Goal: Information Seeking & Learning: Learn about a topic

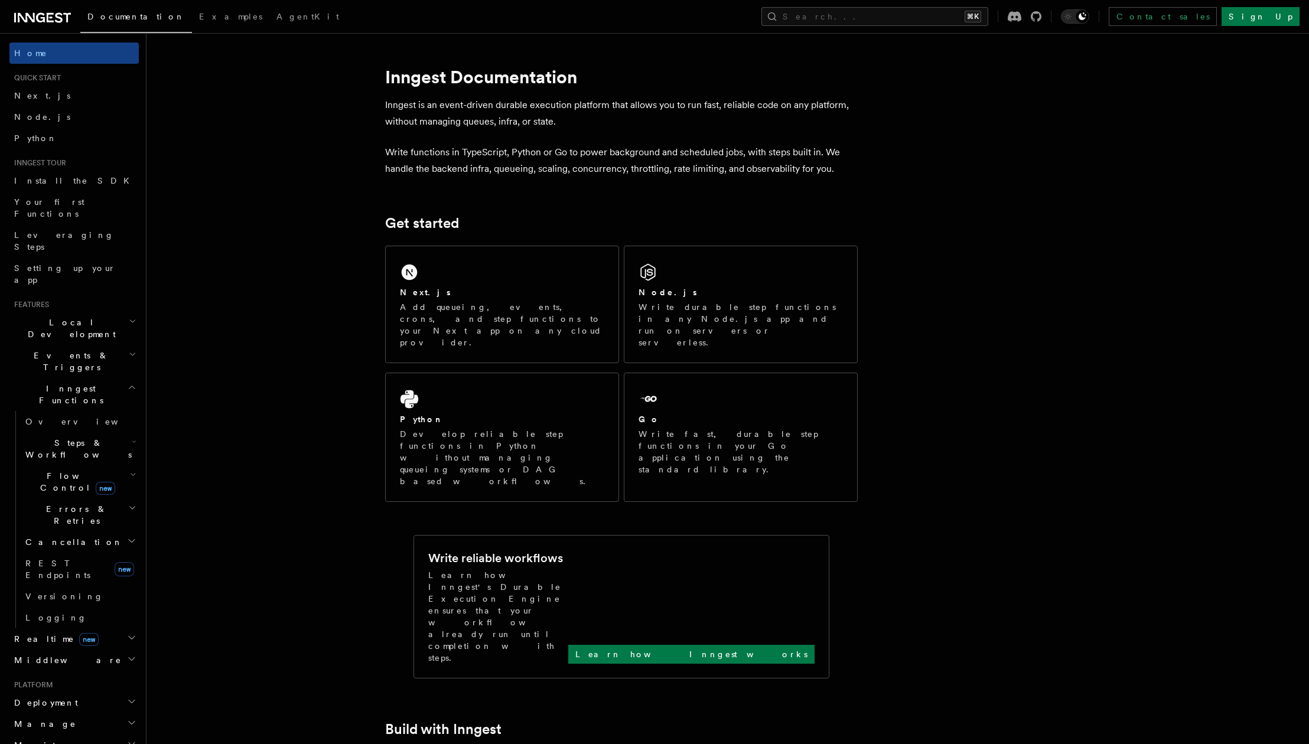
click at [78, 317] on span "Local Development" at bounding box center [68, 329] width 119 height 24
click at [84, 345] on link "Overview" at bounding box center [80, 355] width 118 height 21
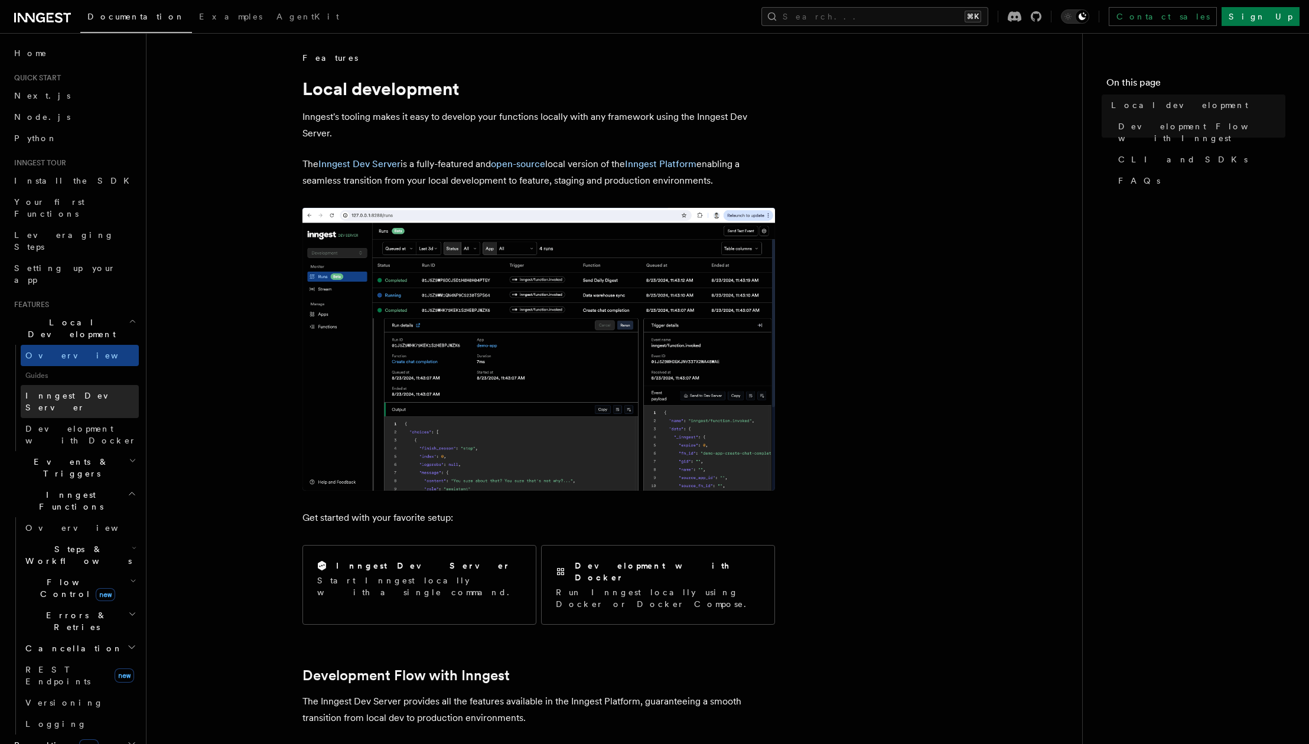
click at [84, 385] on link "Inngest Dev Server" at bounding box center [80, 401] width 118 height 33
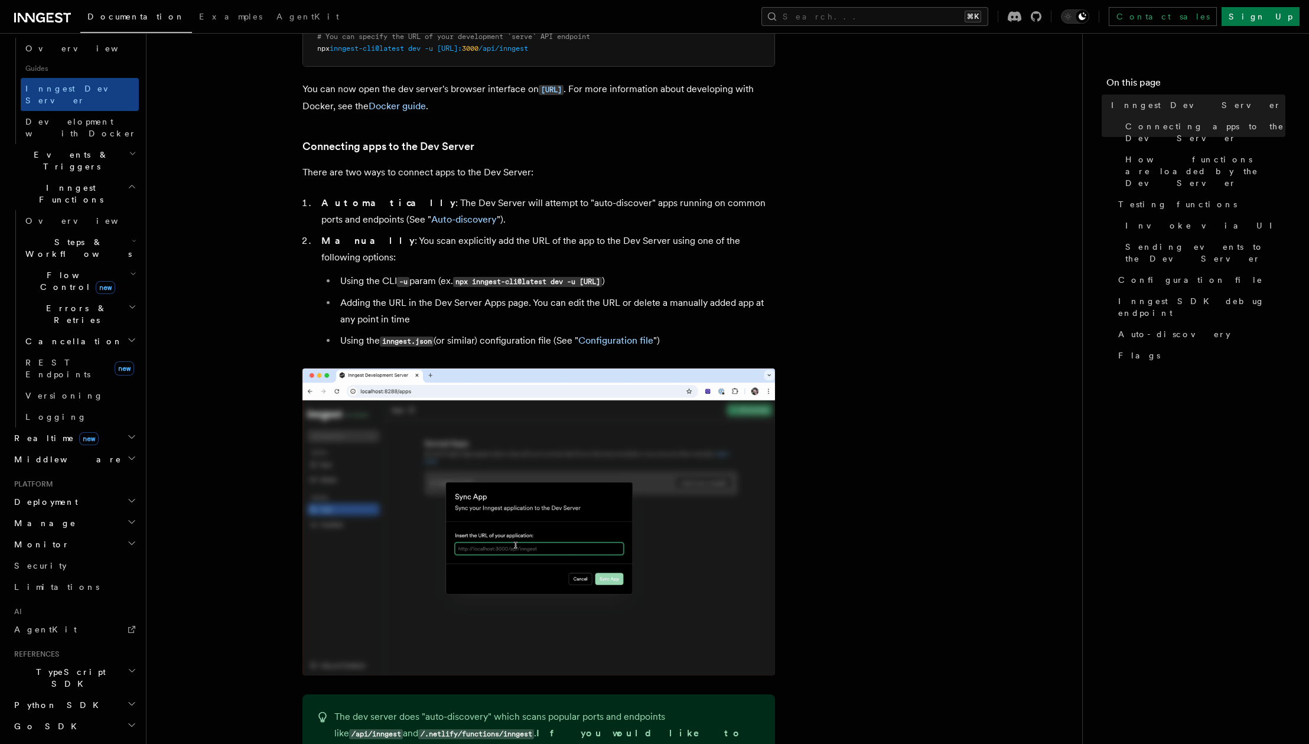
scroll to position [620, 0]
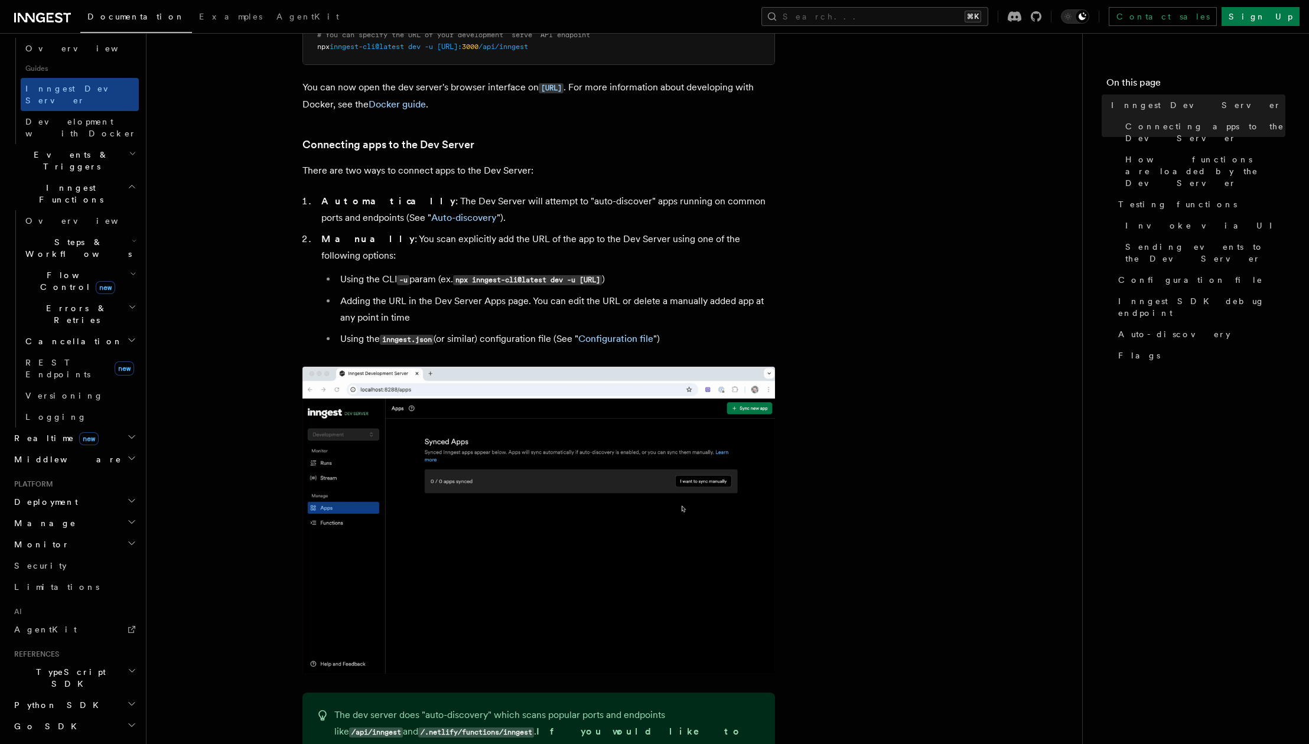
click at [56, 454] on span "Middleware" at bounding box center [65, 460] width 112 height 12
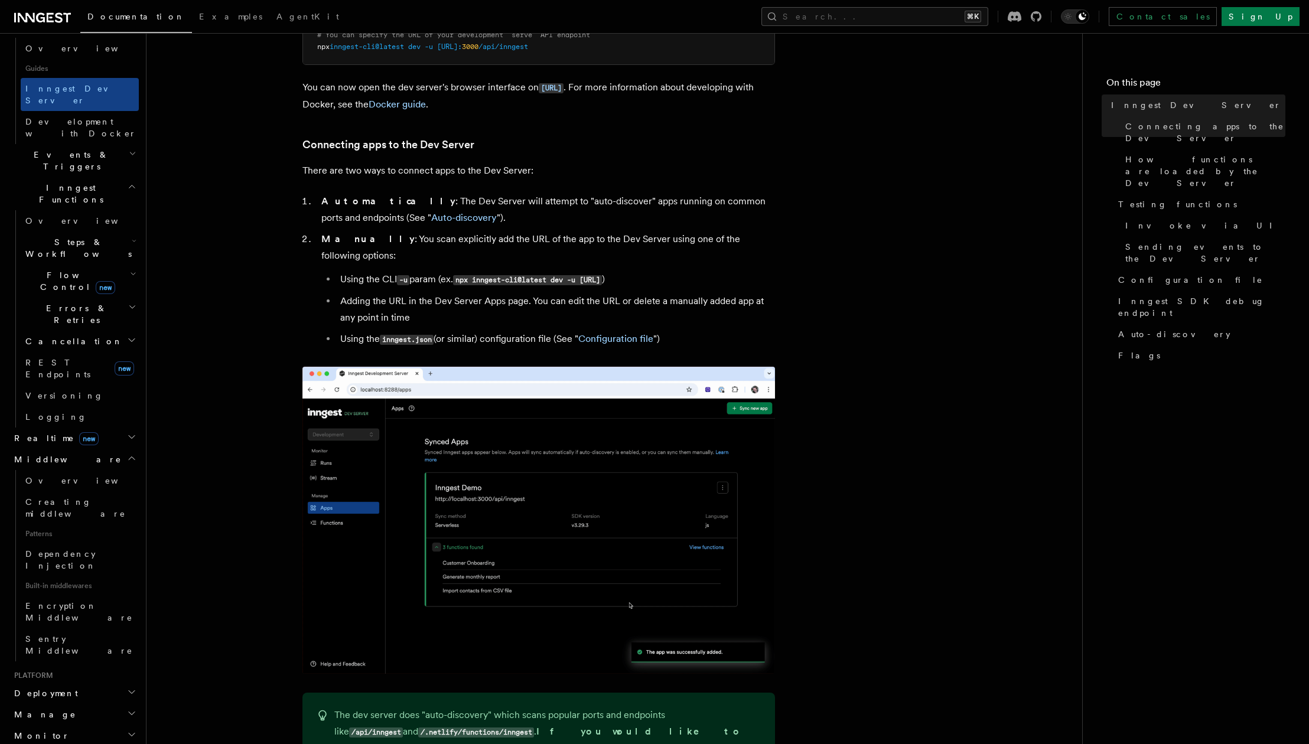
click at [79, 432] on span "new" at bounding box center [88, 438] width 19 height 13
click at [91, 449] on link "Overview" at bounding box center [80, 459] width 118 height 21
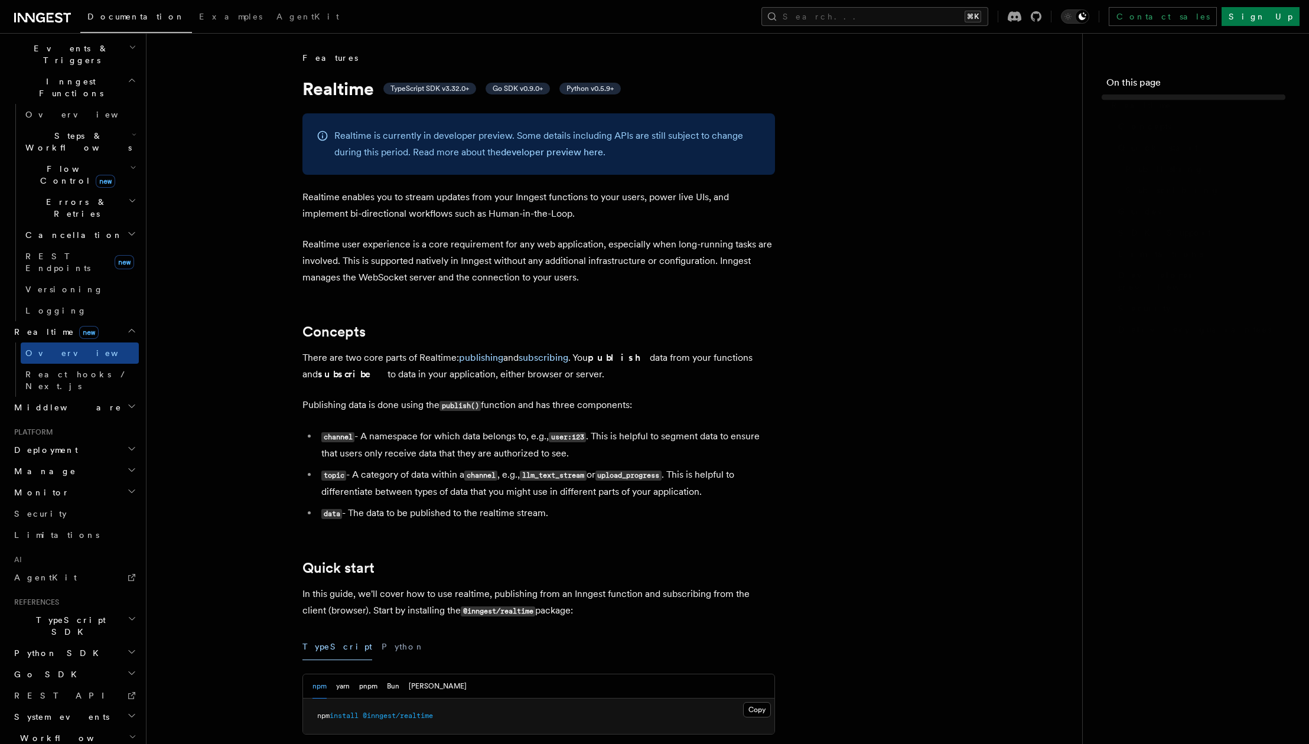
scroll to position [267, 0]
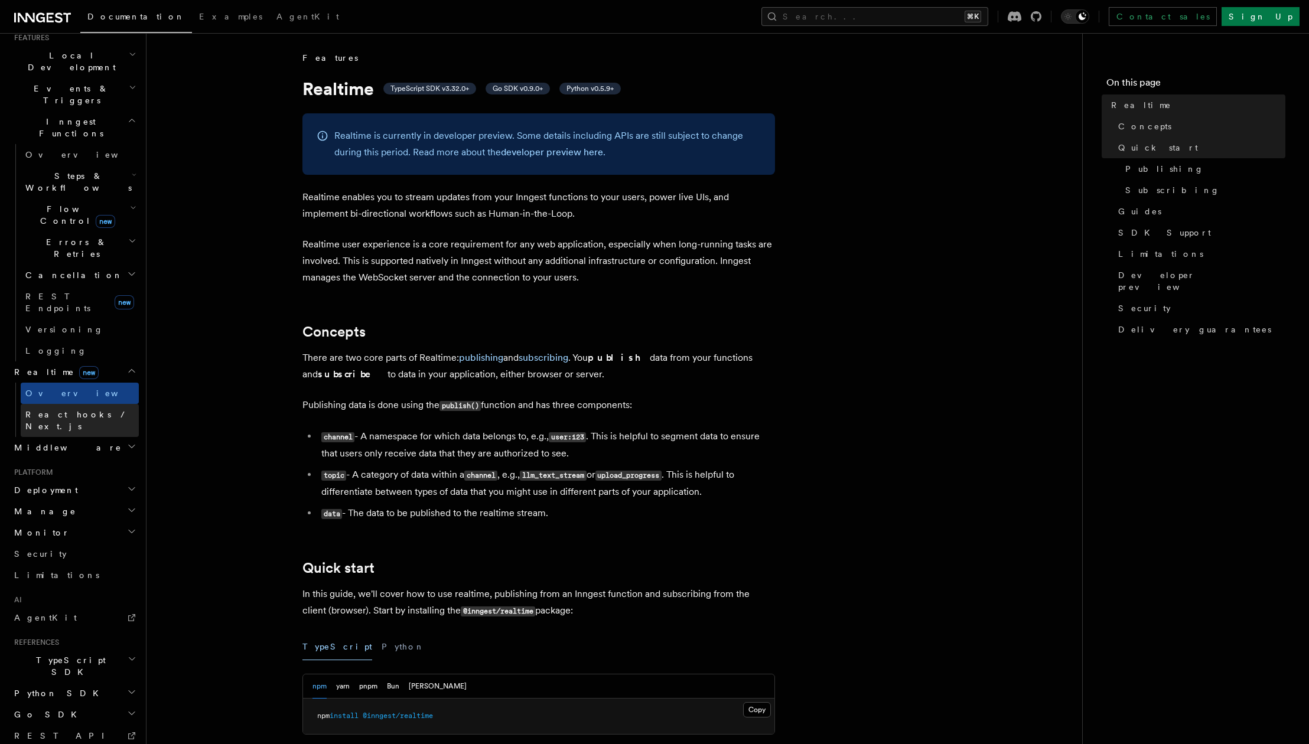
click at [92, 410] on span "React hooks / Next.js" at bounding box center [77, 420] width 105 height 21
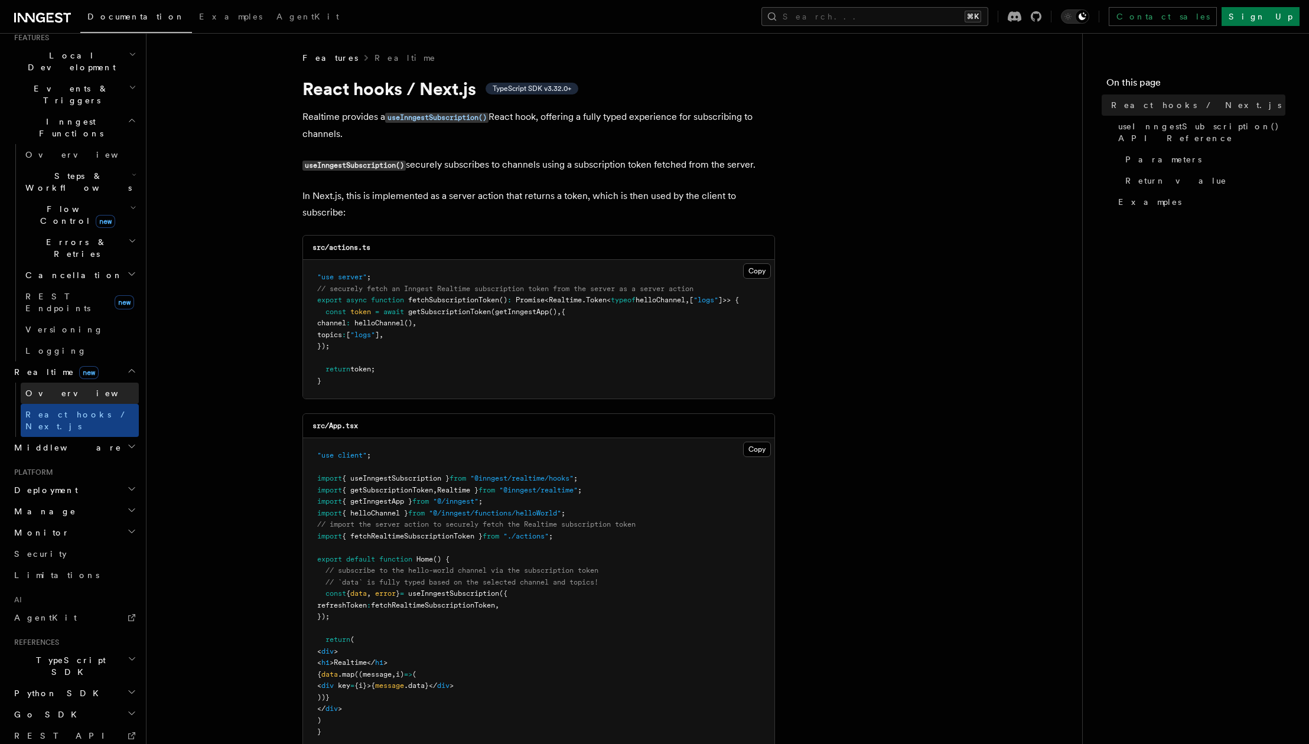
click at [83, 383] on link "Overview" at bounding box center [80, 393] width 118 height 21
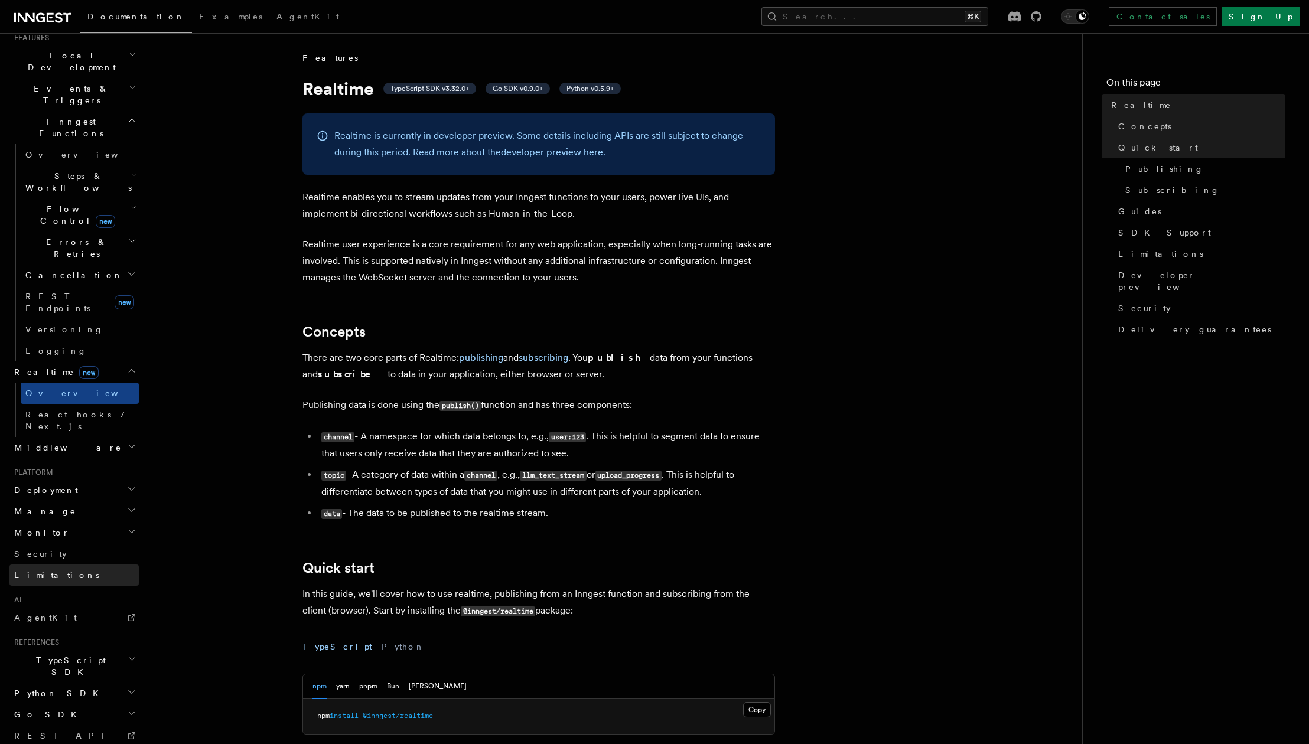
click at [77, 565] on link "Limitations" at bounding box center [73, 575] width 129 height 21
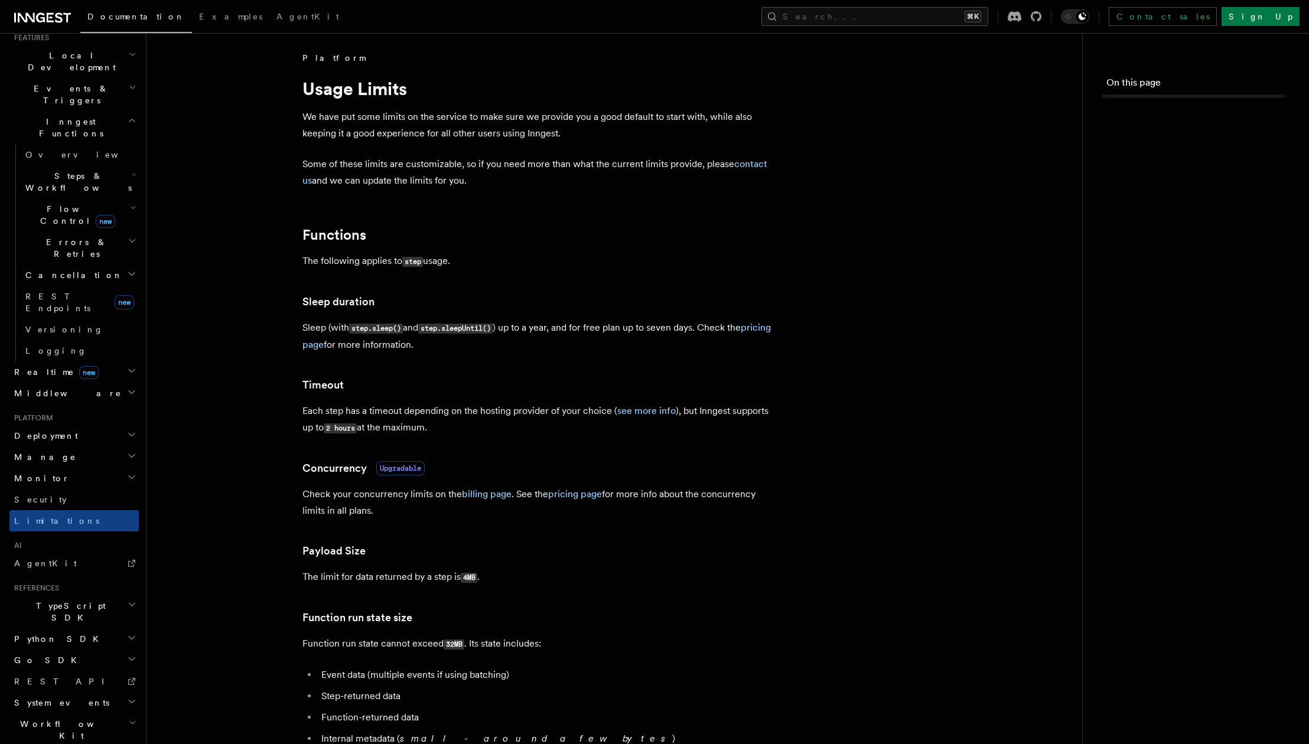
scroll to position [225, 0]
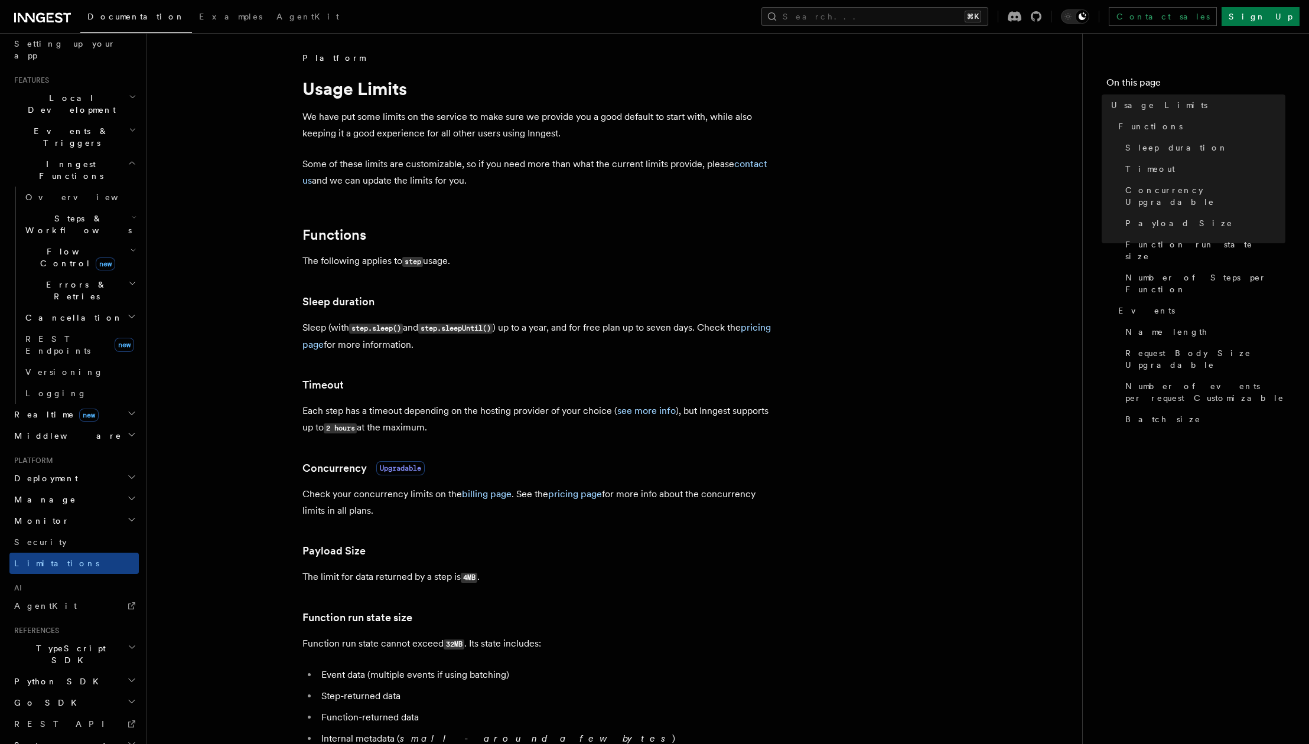
click at [66, 692] on h2 "Go SDK" at bounding box center [73, 702] width 129 height 21
click at [63, 720] on span "Reference" at bounding box center [58, 724] width 66 height 9
click at [269, 21] on link "AgentKit" at bounding box center [307, 18] width 77 height 28
